Goal: Navigation & Orientation: Find specific page/section

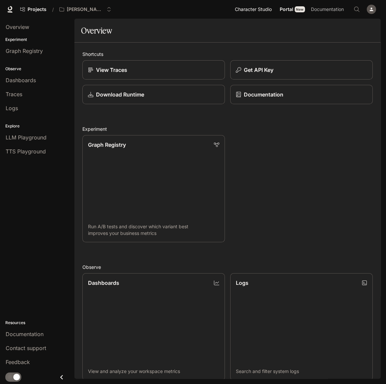
click at [250, 10] on span "Character Studio" at bounding box center [253, 9] width 37 height 8
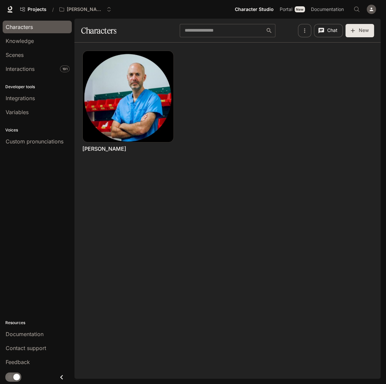
click at [50, 28] on div "Characters" at bounding box center [37, 27] width 63 height 8
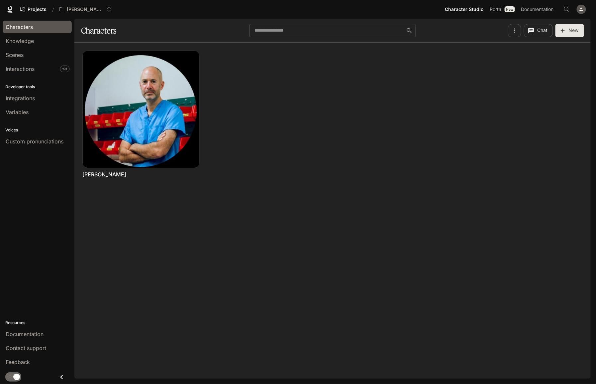
click at [32, 27] on span "Characters" at bounding box center [19, 27] width 27 height 8
click at [41, 9] on span "Projects" at bounding box center [37, 10] width 19 height 6
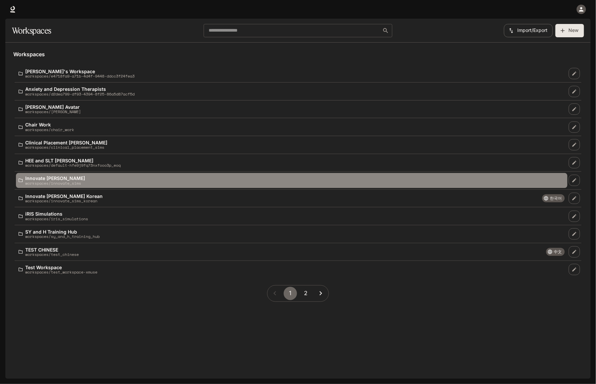
click at [92, 184] on div "Innovate Sims workspaces/innovate_sims" at bounding box center [292, 181] width 547 height 10
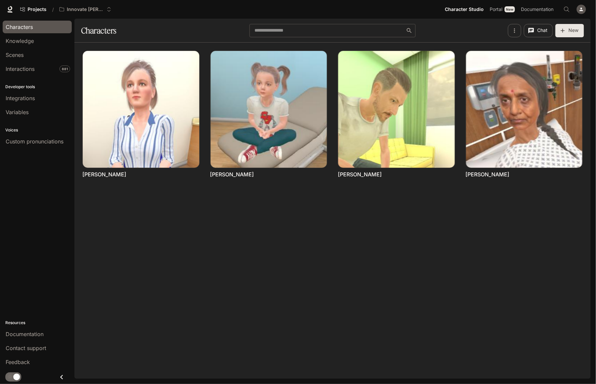
click at [386, 12] on div "button" at bounding box center [581, 9] width 9 height 9
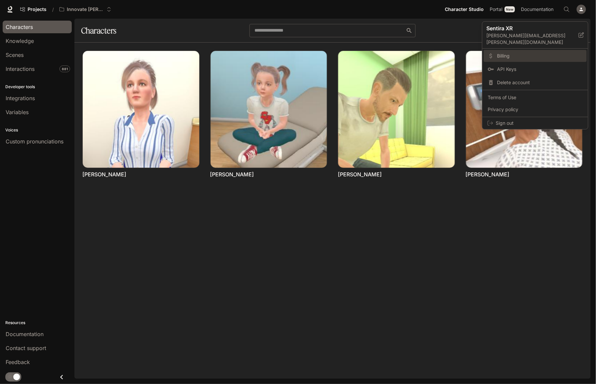
click at [386, 53] on span "Billing" at bounding box center [540, 56] width 86 height 7
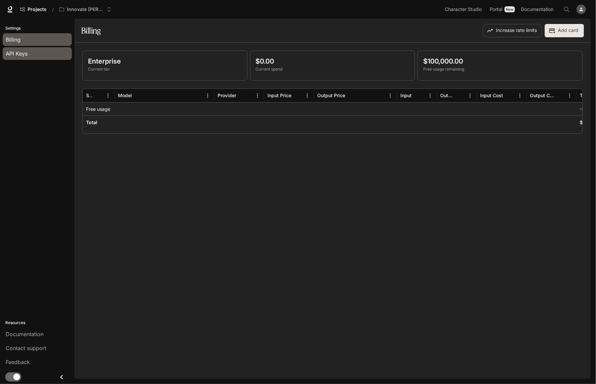
click at [37, 56] on div "API Keys" at bounding box center [37, 54] width 63 height 8
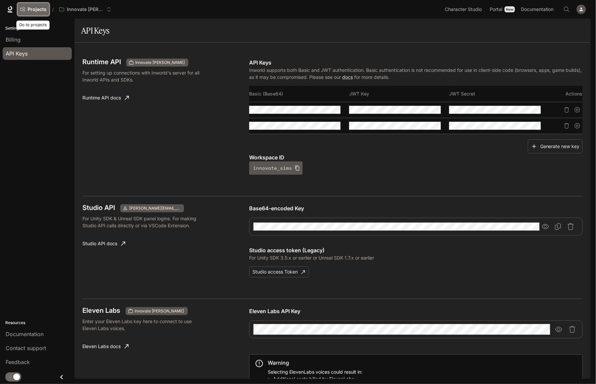
click at [36, 9] on span "Projects" at bounding box center [37, 10] width 19 height 6
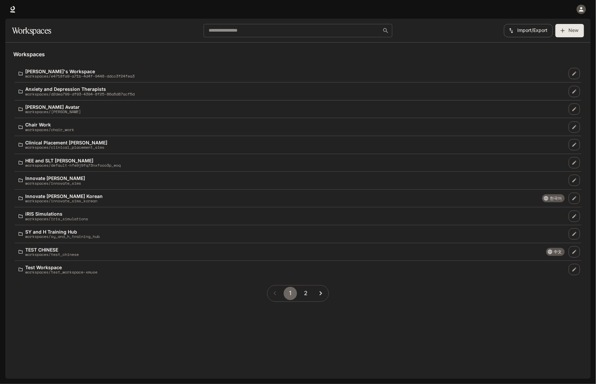
click at [35, 32] on h1 "Workspaces" at bounding box center [31, 30] width 39 height 13
click at [10, 9] on icon at bounding box center [12, 9] width 7 height 7
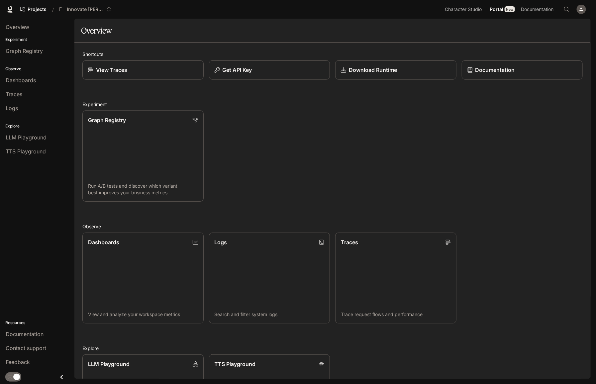
click at [582, 7] on icon "button" at bounding box center [581, 9] width 5 height 5
click at [49, 214] on div at bounding box center [298, 192] width 596 height 384
click at [508, 10] on div "New" at bounding box center [510, 9] width 10 height 6
click at [502, 10] on span "Portal" at bounding box center [497, 9] width 14 height 8
click at [457, 6] on span "Character Studio" at bounding box center [463, 9] width 37 height 8
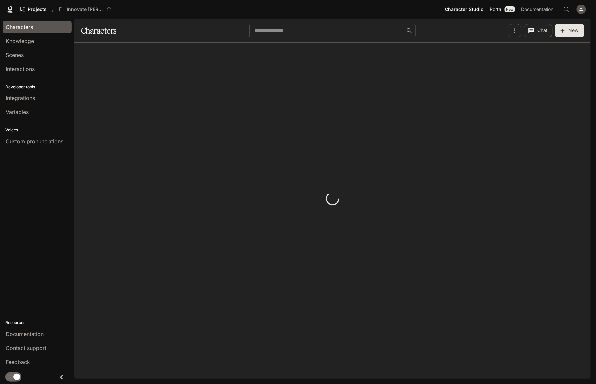
click at [500, 11] on span "Portal" at bounding box center [496, 9] width 13 height 8
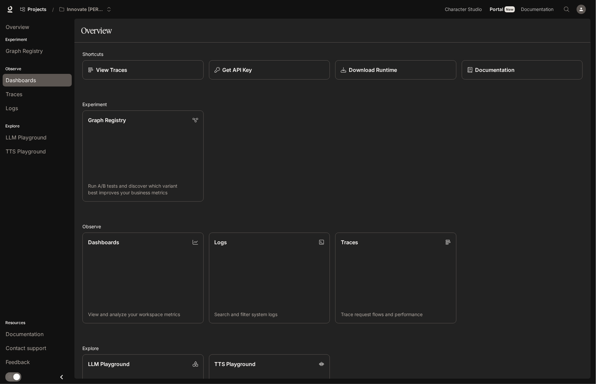
click at [25, 82] on span "Dashboards" at bounding box center [21, 80] width 30 height 8
